Goal: Task Accomplishment & Management: Manage account settings

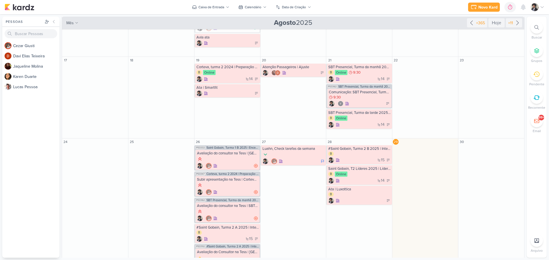
scroll to position [303, 0]
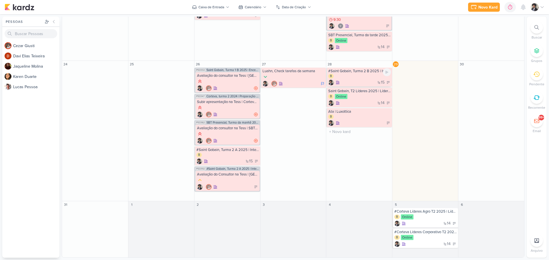
click at [356, 78] on div "B" at bounding box center [359, 76] width 63 height 5
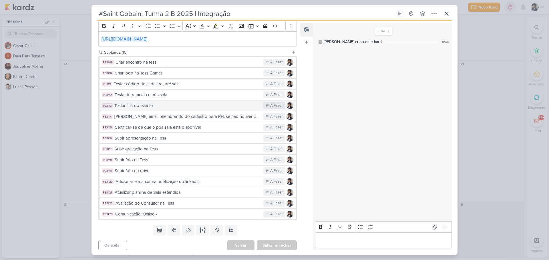
scroll to position [117, 0]
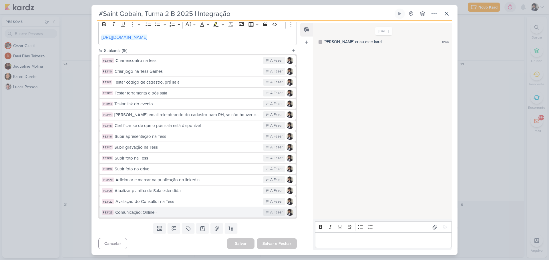
click at [167, 217] on button "PS3423 Comunicação: Online - A Fazer" at bounding box center [197, 213] width 196 height 10
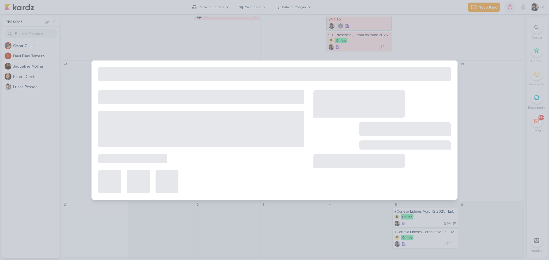
type input "Comunicação: Online -"
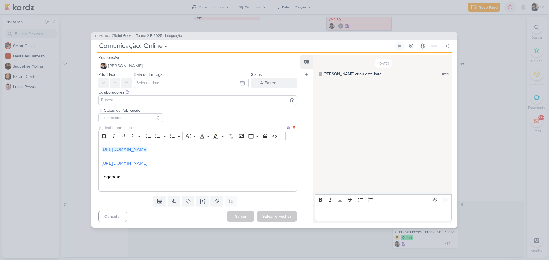
click at [144, 185] on p "Editor editing area: main" at bounding box center [198, 184] width 192 height 7
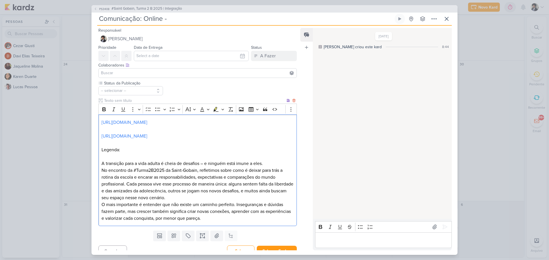
click at [205, 166] on p "A transição para a vida adulta é cheia de desafios – e ninguém está imune a ele…" at bounding box center [198, 163] width 192 height 7
click at [263, 164] on p "A transição para a vida adulta é cheia de desafios, e ninguém está imune a eles." at bounding box center [198, 163] width 192 height 7
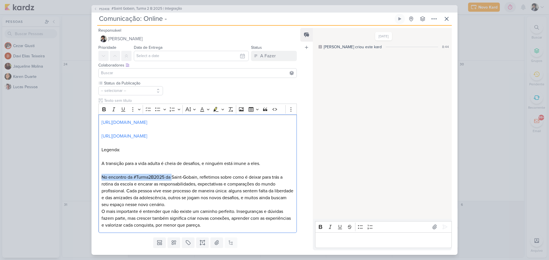
drag, startPoint x: 172, startPoint y: 177, endPoint x: 88, endPoint y: 178, distance: 84.1
click at [88, 178] on div "PS3408 #Saint Gobain, Turma 2 B 2025 | Integração Comunicação: Online -" at bounding box center [274, 130] width 549 height 260
click at [108, 184] on p "Junto com a turma da @Saint-Gobain, refletimos sobre como é deixar para trás a …" at bounding box center [198, 191] width 192 height 34
click at [230, 226] on p "O mais importante é entender que não existe um caminho perfeito. Inseguranças e…" at bounding box center [198, 218] width 192 height 21
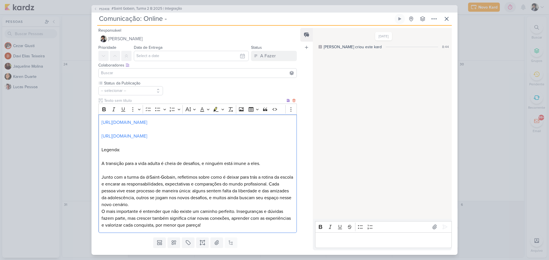
click at [111, 183] on p "Junto com a turma da @Saint-Gobain, refletimos sobre como é deixar para trás a …" at bounding box center [198, 191] width 192 height 34
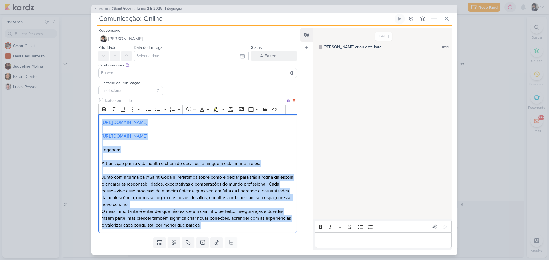
drag, startPoint x: 99, startPoint y: 121, endPoint x: 258, endPoint y: 225, distance: 190.2
click at [258, 225] on div "https://drive.google.com/file/d/1bASkAHnRQr_pT92LzFXVlU1g4fvJFBnB/view?usp=driv…" at bounding box center [197, 174] width 198 height 119
copy div "https://drive.google.com/file/d/1bASkAHnRQr_pT92LzFXVlU1g4fvJFBnB/view?usp=driv…"
click at [284, 174] on p "Editor editing area: main" at bounding box center [198, 170] width 192 height 7
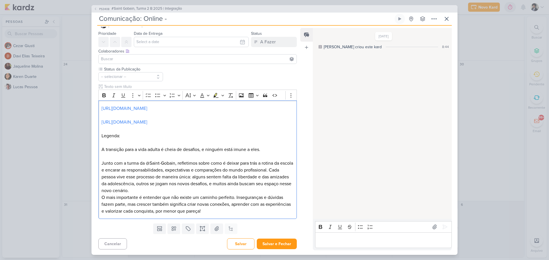
scroll to position [14, 0]
click at [281, 246] on button "Salvar e Fechar" at bounding box center [277, 244] width 40 height 11
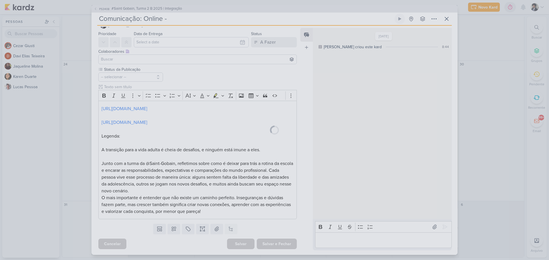
scroll to position [14, 0]
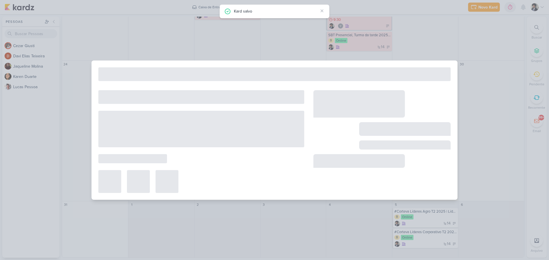
type input "#Saint Gobain, Turma 2 B 2025 | Integração"
type input "[DATE] 23:59"
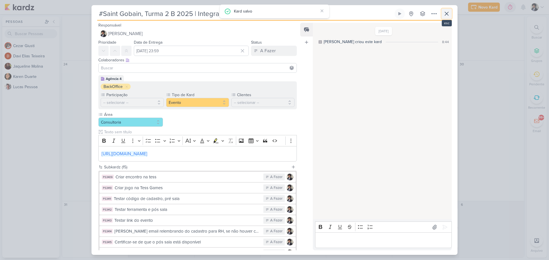
click at [449, 13] on icon at bounding box center [446, 13] width 7 height 7
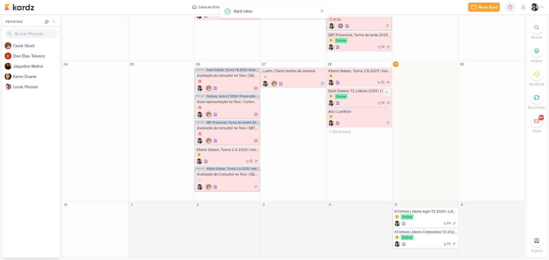
click at [362, 98] on div "B Online" at bounding box center [359, 97] width 63 height 6
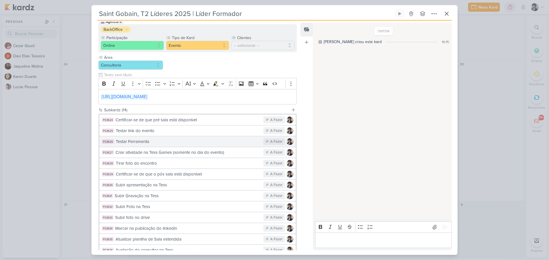
scroll to position [106, 0]
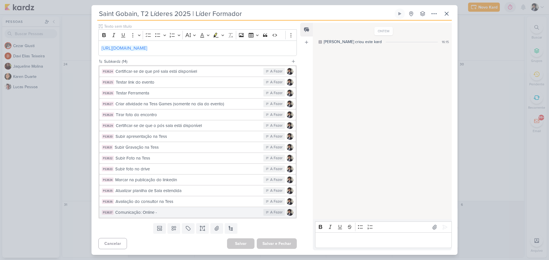
click at [203, 216] on div "Comunicação: Online -" at bounding box center [187, 213] width 145 height 7
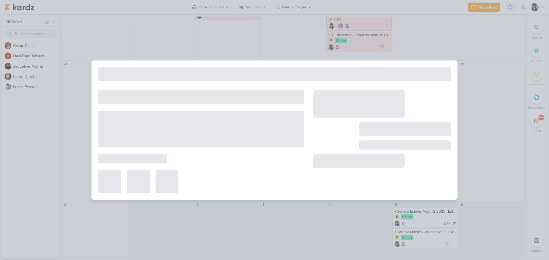
type input "Comunicação: Online -"
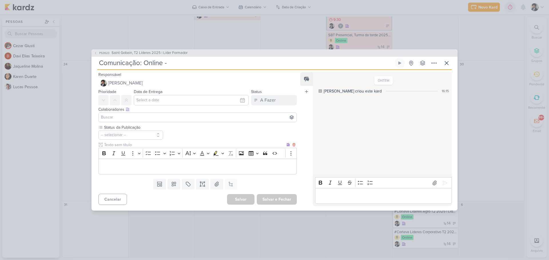
click at [128, 166] on p "Editor editing area: main" at bounding box center [198, 167] width 192 height 7
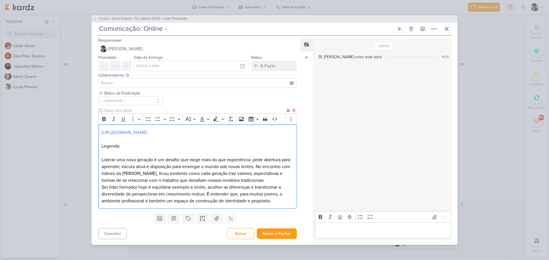
click at [132, 171] on p "Liderar uma nova geração é um desafio que exige mais do que experiência: pede a…" at bounding box center [198, 170] width 192 height 27
click at [159, 169] on p "Liderar uma nova geração é um desafio que exige mais do que experiência: pede a…" at bounding box center [198, 170] width 192 height 27
click at [126, 192] on p "Ser líder formador hoje é equilibrar exemplo e limite, acolher as diferenças e …" at bounding box center [198, 194] width 192 height 21
click at [142, 197] on p "Ser líder hoje é equilibrar exemplo e limite, acolher as diferenças e transform…" at bounding box center [198, 194] width 192 height 21
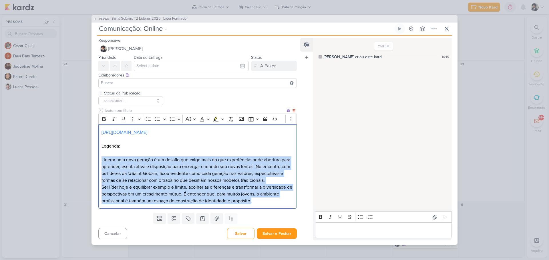
drag, startPoint x: 101, startPoint y: 156, endPoint x: 278, endPoint y: 208, distance: 183.9
click at [278, 208] on div "https://drive.google.com/file/d/1JcvPHTCreod6WcnDZFwD2rDAPsWoi5DU/view?usp=driv…" at bounding box center [197, 167] width 198 height 84
copy div "Liderar uma nova geração é um desafio que exige mais do que experiência: pede a…"
click at [205, 205] on p "Ser líder hoje é equilibrar exemplo e limite, acolher as diferenças e transform…" at bounding box center [198, 194] width 192 height 21
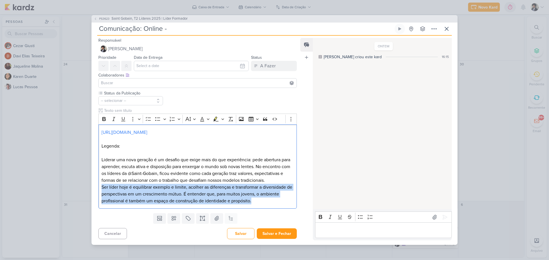
drag, startPoint x: 174, startPoint y: 194, endPoint x: 96, endPoint y: 194, distance: 78.1
click at [96, 194] on div "Status da Publicação -- selecionar --" at bounding box center [195, 150] width 208 height 121
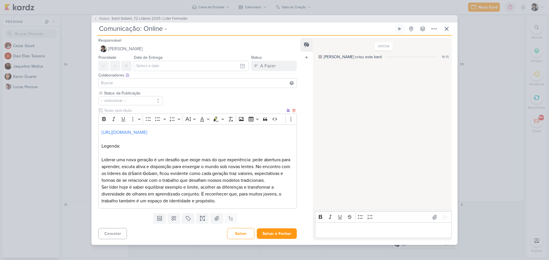
click at [181, 166] on p "Liderar uma nova geração é um desafio que exige mais do que experiência: pede a…" at bounding box center [198, 170] width 192 height 27
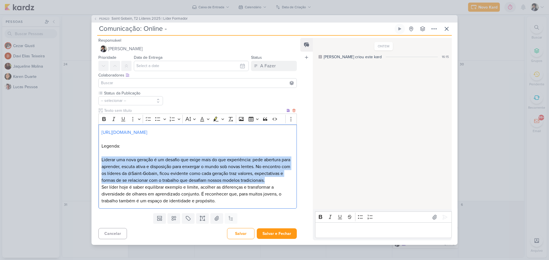
drag, startPoint x: 130, startPoint y: 187, endPoint x: 99, endPoint y: 156, distance: 44.1
click at [99, 156] on div "https://drive.google.com/file/d/1JcvPHTCreod6WcnDZFwD2rDAPsWoi5DU/view?usp=driv…" at bounding box center [197, 167] width 198 height 84
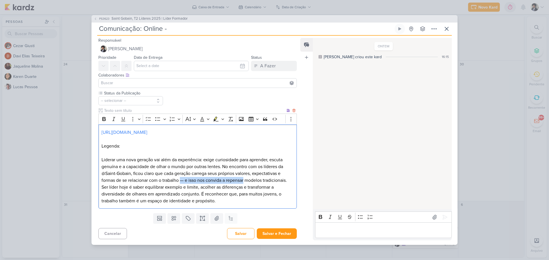
drag, startPoint x: 241, startPoint y: 180, endPoint x: 180, endPoint y: 180, distance: 60.9
click at [180, 180] on p "Liderar uma nova geração vai além da experiência: exige curiosidade para aprend…" at bounding box center [198, 170] width 192 height 27
click at [222, 201] on p "Ser líder hoje é saber equilibrar exemplo e limite, acolher as diferenças e tra…" at bounding box center [198, 194] width 192 height 21
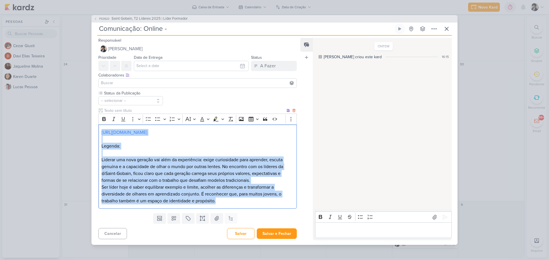
drag, startPoint x: 100, startPoint y: 133, endPoint x: 227, endPoint y: 202, distance: 144.2
click at [227, 202] on div "https://drive.google.com/file/d/1JcvPHTCreod6WcnDZFwD2rDAPsWoi5DU/view?usp=driv…" at bounding box center [197, 167] width 198 height 84
copy div "https://drive.google.com/file/d/1JcvPHTCreod6WcnDZFwD2rDAPsWoi5DU/view?usp=driv…"
click at [280, 234] on button "Salvar e Fechar" at bounding box center [277, 234] width 40 height 11
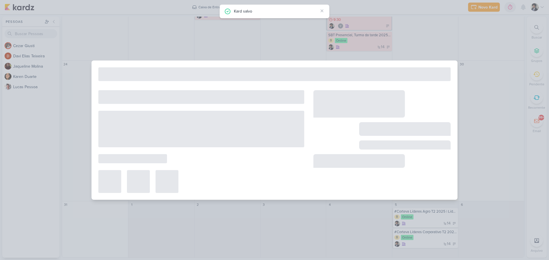
type input "Saint Gobain, T2 Líderes 2025 | Líder Formador"
type input "[DATE] 23:59"
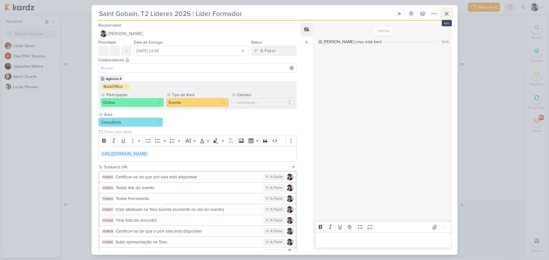
click at [447, 11] on icon at bounding box center [446, 13] width 7 height 7
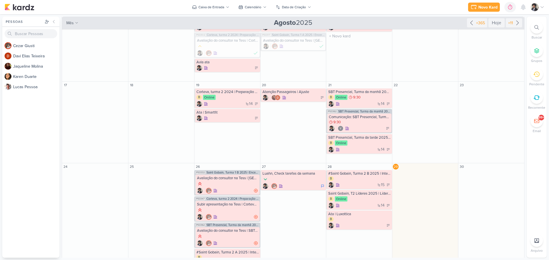
scroll to position [303, 0]
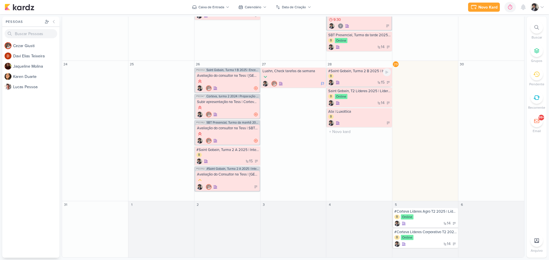
click at [361, 79] on div "B" at bounding box center [359, 76] width 63 height 5
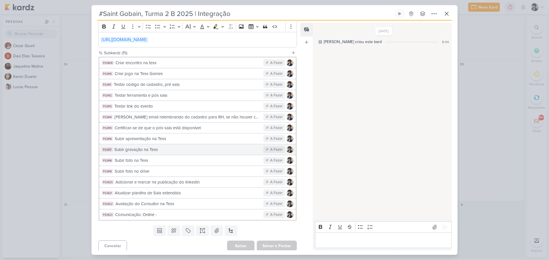
scroll to position [117, 0]
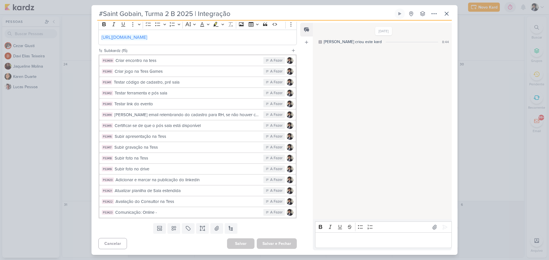
click at [197, 214] on div "Comunicação: Online -" at bounding box center [187, 213] width 145 height 7
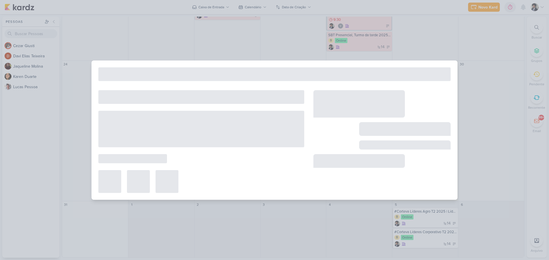
type input "Comunicação: Online -"
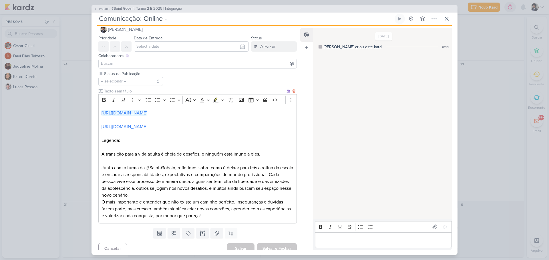
scroll to position [14, 0]
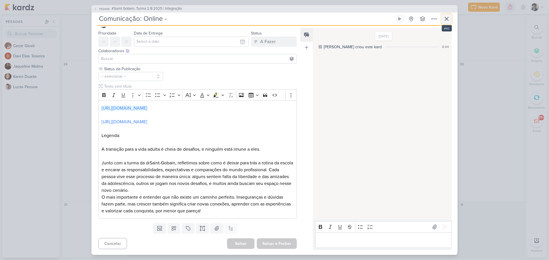
click at [447, 17] on icon at bounding box center [446, 18] width 7 height 7
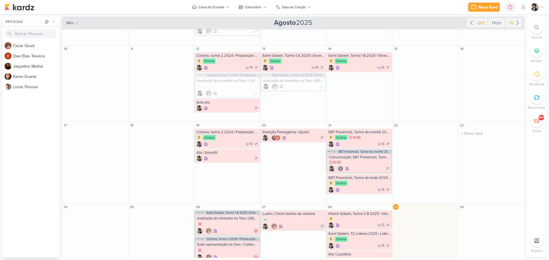
scroll to position [303, 0]
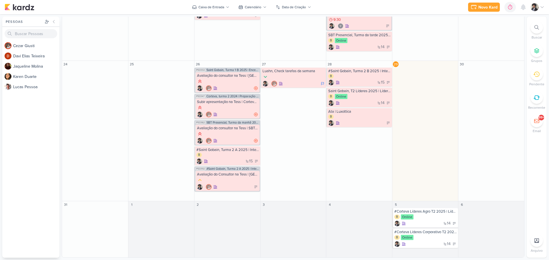
click at [445, 5] on div "Novo Kard Ctrl + k 0h0m Sessão desligada... Hoje 0h0m Semana 0h0m Mês 0h0m" at bounding box center [275, 7] width 540 height 14
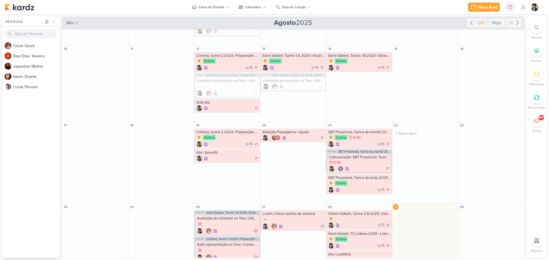
scroll to position [274, 0]
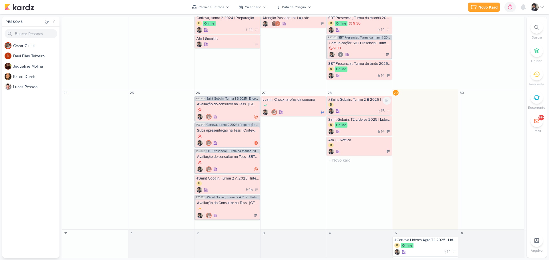
click at [368, 110] on div "15" at bounding box center [359, 111] width 63 height 6
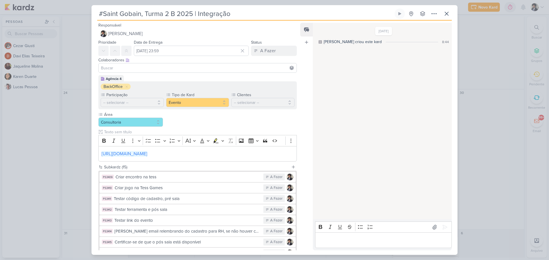
click at [192, 12] on input "#Saint Gobain, Turma 2 B 2025 | Integração" at bounding box center [245, 14] width 296 height 10
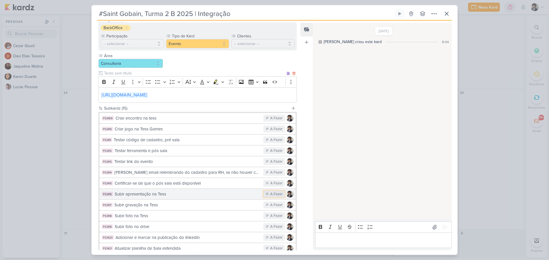
scroll to position [117, 0]
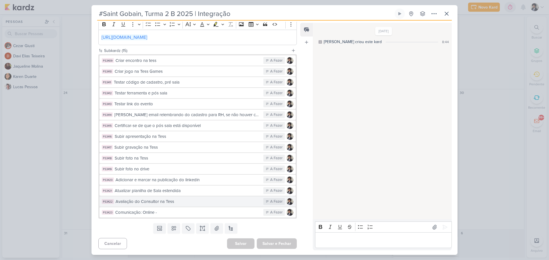
click at [204, 204] on div "Avaliação do Consultor na Tess" at bounding box center [188, 202] width 145 height 7
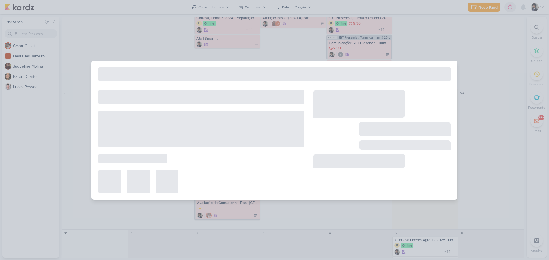
type input "Avaliação do Consultor na Tess"
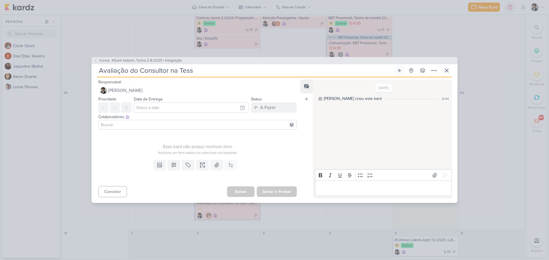
click at [167, 113] on div "Colaboradores Este kard pode ser visível a usuários da sua organização Este kar…" at bounding box center [195, 122] width 208 height 19
click at [167, 107] on input "text" at bounding box center [191, 108] width 115 height 10
click at [232, 169] on div "29" at bounding box center [231, 170] width 9 height 9
type input "[DATE] 23:59"
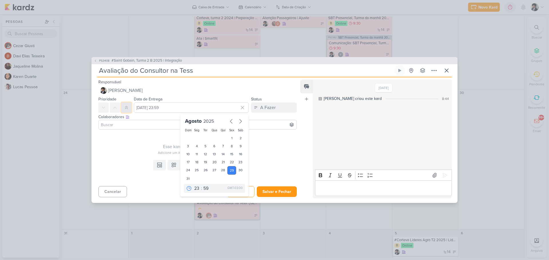
click at [129, 110] on button at bounding box center [126, 108] width 10 height 10
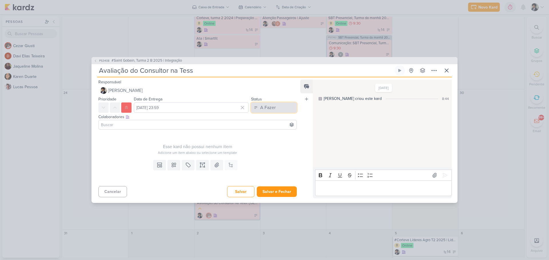
click at [266, 107] on div "A Fazer" at bounding box center [267, 107] width 15 height 7
click at [274, 141] on button "Em atraso" at bounding box center [271, 139] width 51 height 9
click at [172, 126] on input at bounding box center [198, 125] width 196 height 7
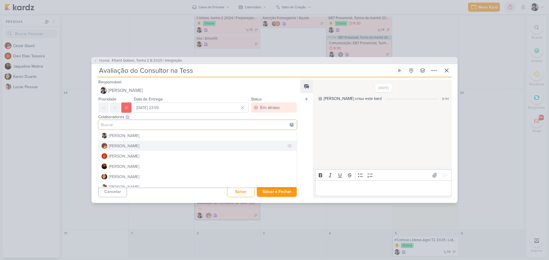
click at [133, 149] on button "[PERSON_NAME]" at bounding box center [198, 146] width 198 height 10
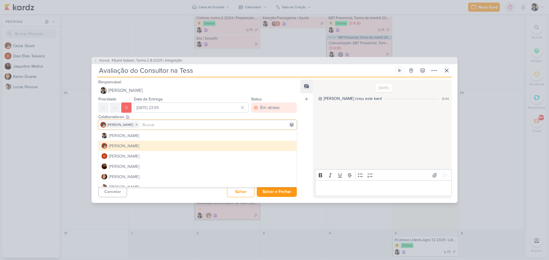
click at [96, 140] on div "Esse kard não possui nenhum item Adicione um item abaixo ou selecione um templa…" at bounding box center [195, 145] width 208 height 26
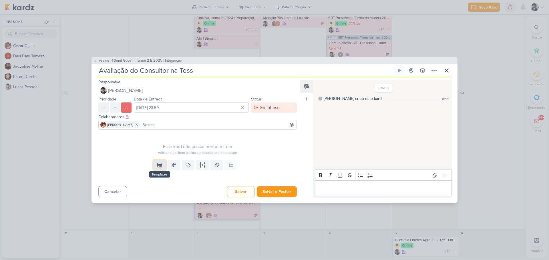
click at [157, 165] on icon at bounding box center [160, 165] width 6 height 6
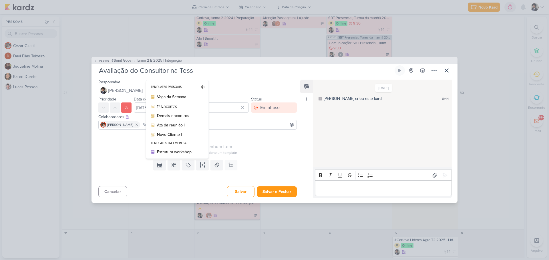
click at [244, 142] on div "Esse kard não possui nenhum item Adicione um item abaixo ou selecione um templa…" at bounding box center [197, 143] width 198 height 23
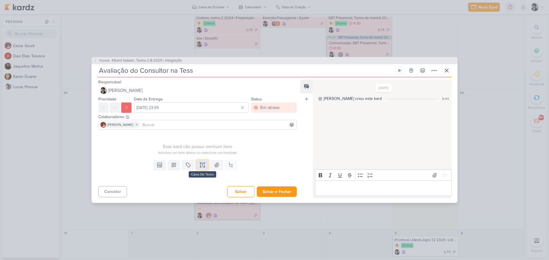
click at [200, 164] on icon at bounding box center [203, 165] width 6 height 6
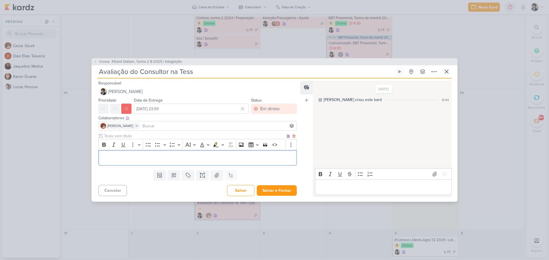
click at [133, 157] on p "Editor editing area: main" at bounding box center [198, 158] width 192 height 7
click at [210, 73] on input "Avaliação do Consultor na Tess" at bounding box center [245, 72] width 296 height 10
paste input "#Saint Gobain, Turma 2 B 2025 | Integração"
click at [140, 155] on p "Editor editing area: main" at bounding box center [198, 158] width 192 height 7
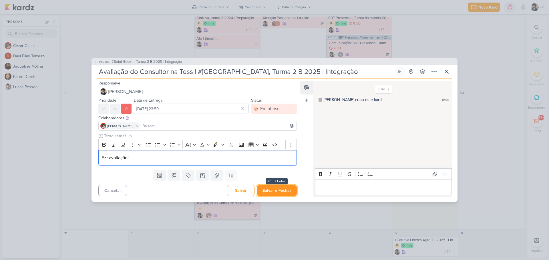
click at [264, 191] on button "Salvar e Fechar" at bounding box center [277, 191] width 40 height 11
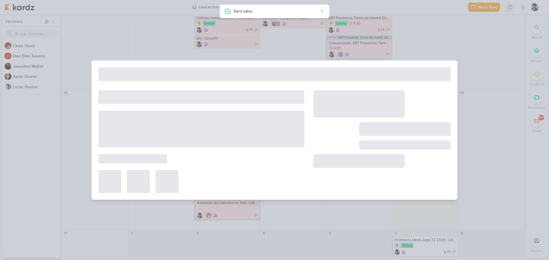
type input "#Saint Gobain, Turma 2 B 2025 | Integração"
type input "[DATE] 23:59"
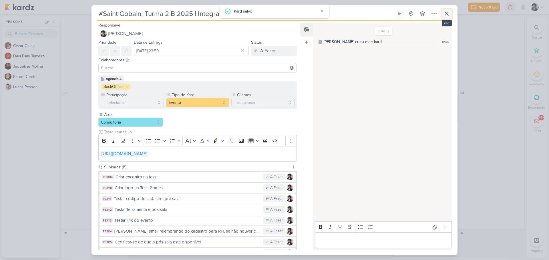
click at [450, 9] on button at bounding box center [446, 14] width 10 height 10
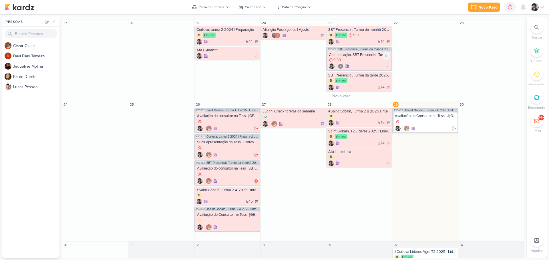
scroll to position [189, 0]
